Goal: Download file/media

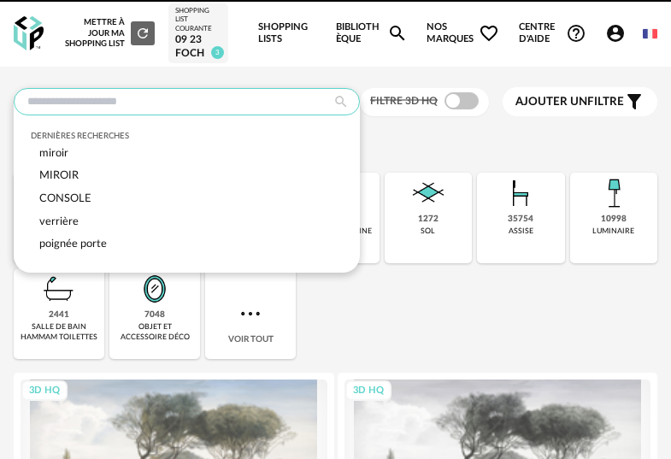
click at [187, 98] on input "text" at bounding box center [187, 101] width 346 height 27
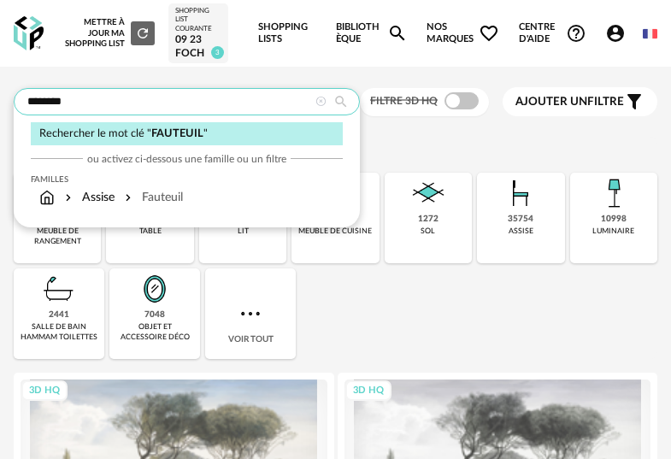
type input "********"
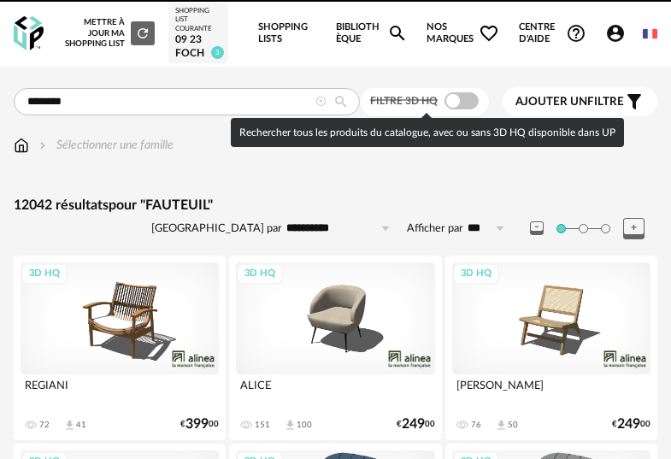
click at [467, 103] on span at bounding box center [461, 100] width 34 height 17
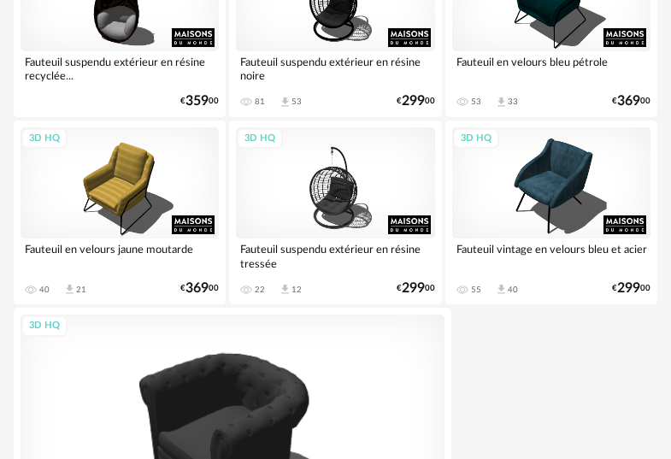
scroll to position [6413, 0]
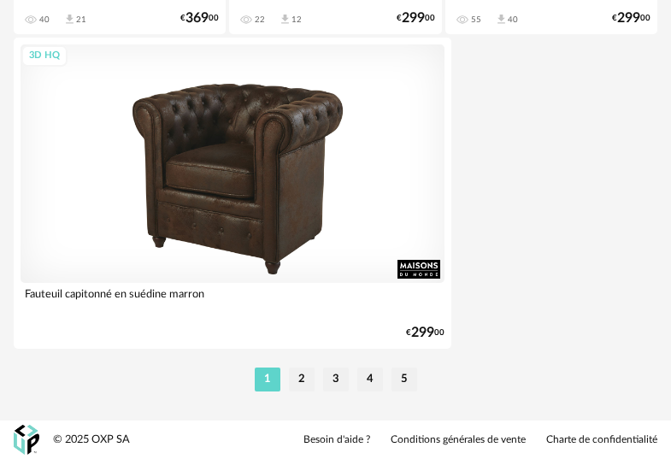
click at [357, 214] on div "3D HQ" at bounding box center [233, 163] width 424 height 238
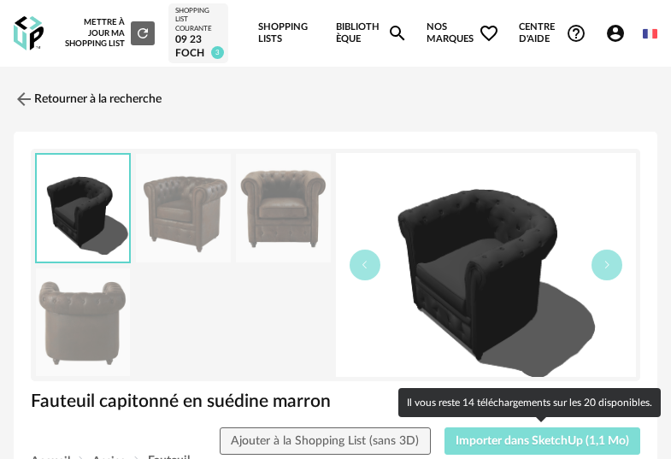
click at [536, 442] on span "Importer dans SketchUp (1,1 Mo)" at bounding box center [541, 441] width 173 height 12
